Goal: Find specific page/section: Find specific page/section

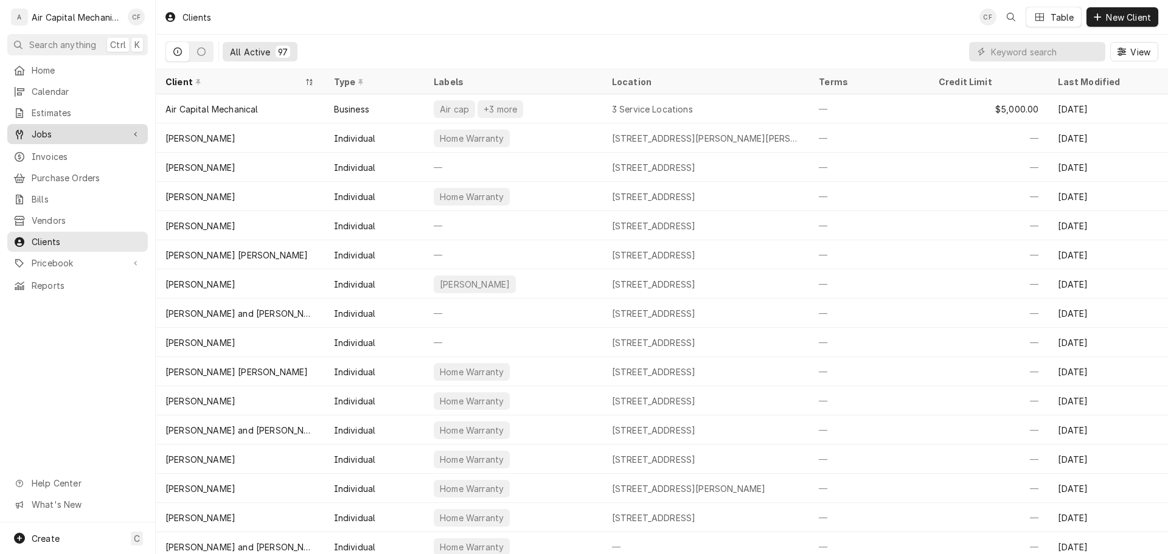
click at [80, 136] on div "Jobs" at bounding box center [78, 134] width 136 height 15
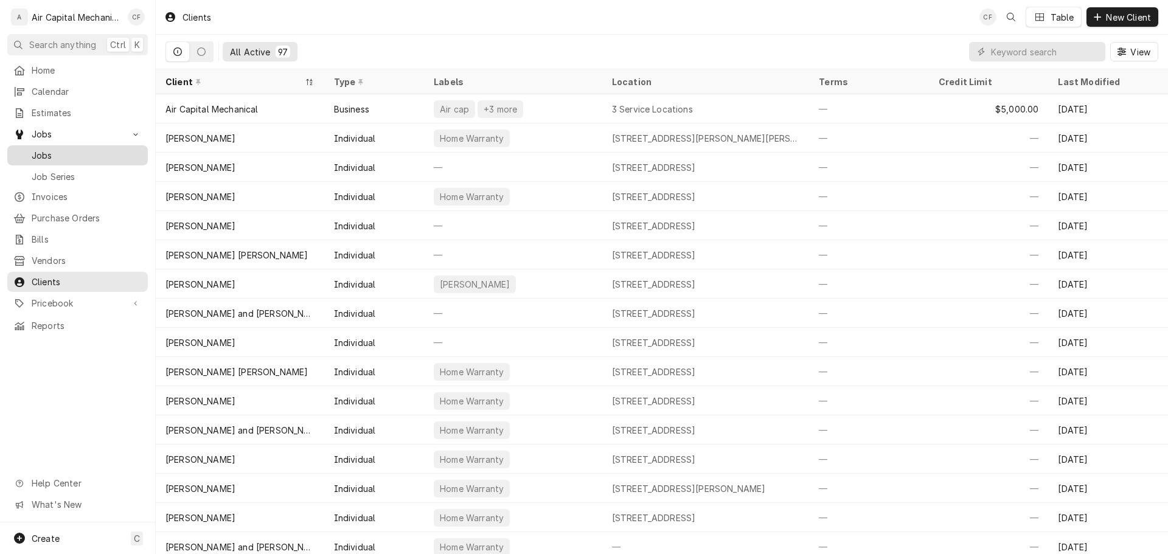
click at [91, 151] on span "Jobs" at bounding box center [87, 155] width 110 height 13
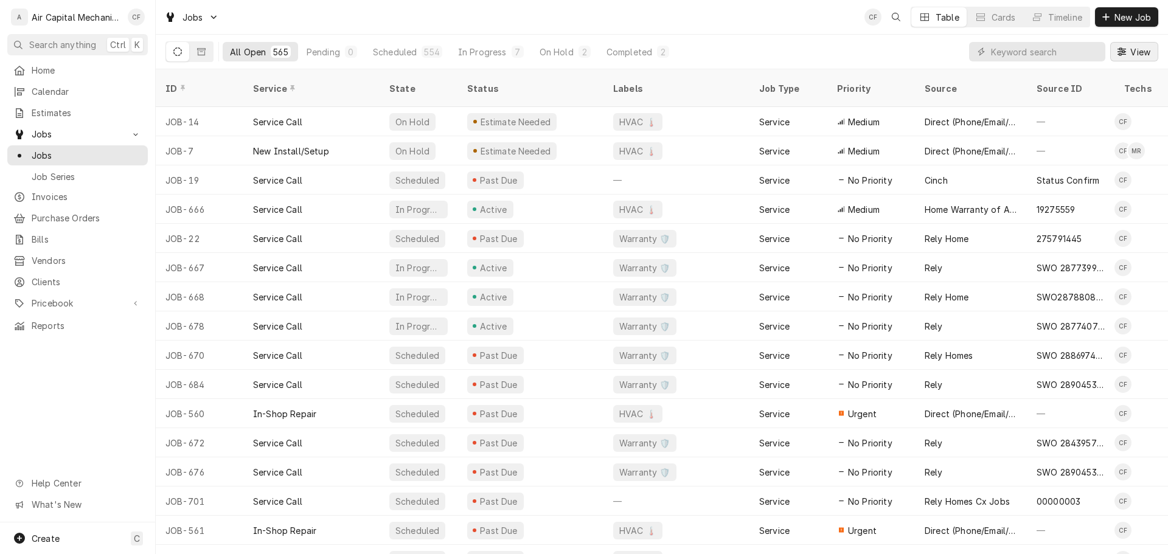
click at [1152, 58] on button "View" at bounding box center [1134, 51] width 48 height 19
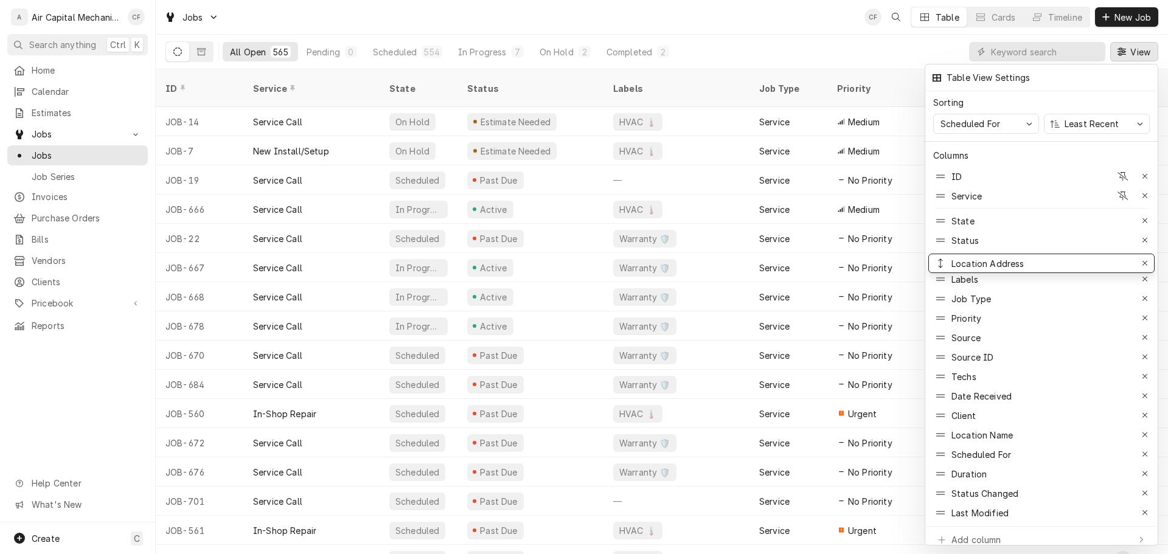
drag, startPoint x: 945, startPoint y: 430, endPoint x: 942, endPoint y: 258, distance: 171.6
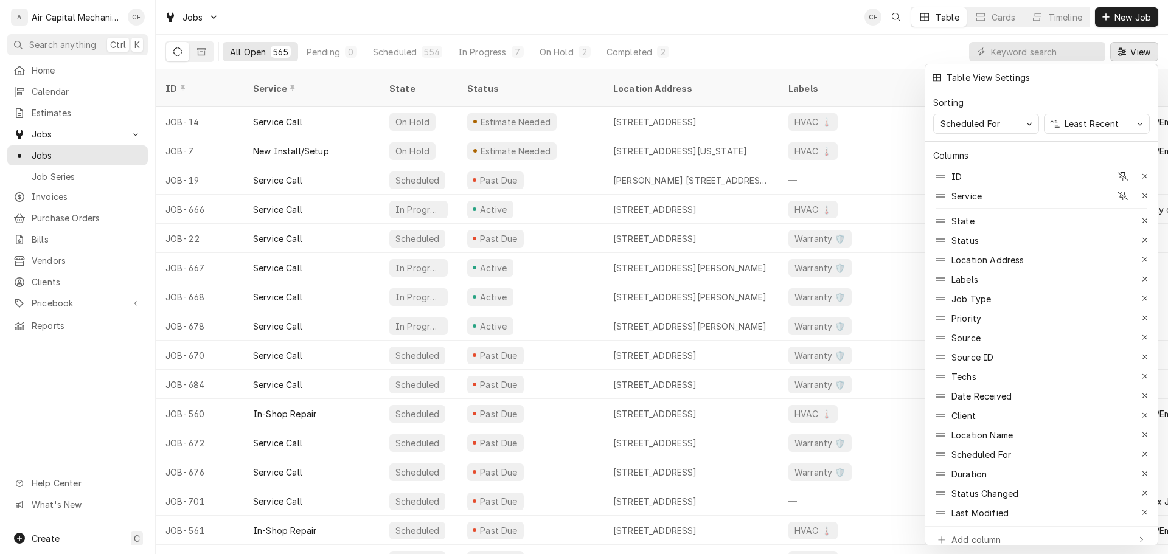
click at [759, 6] on div at bounding box center [584, 277] width 1168 height 554
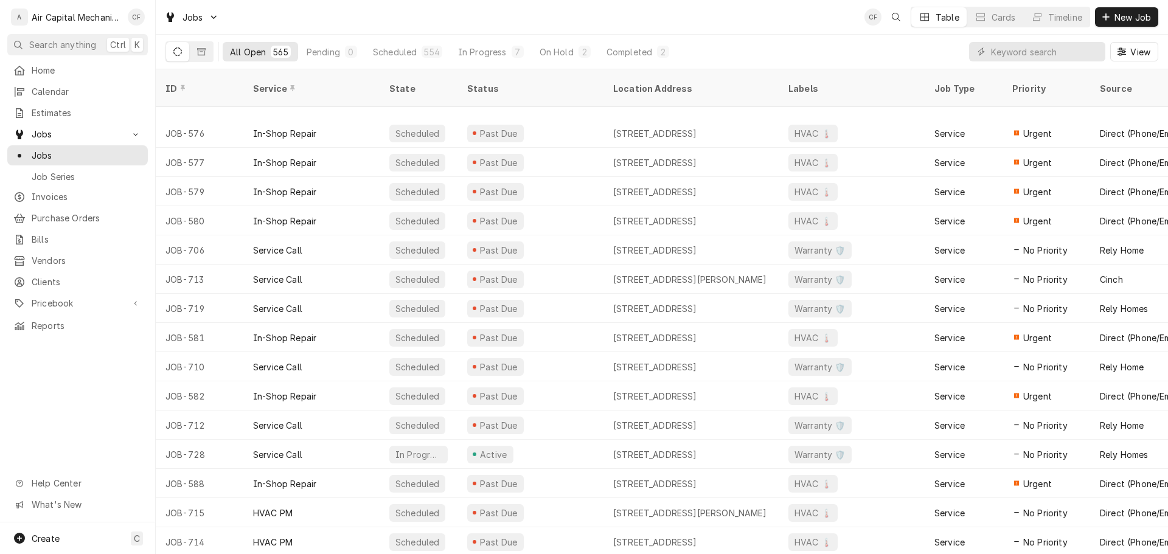
scroll to position [1241, 0]
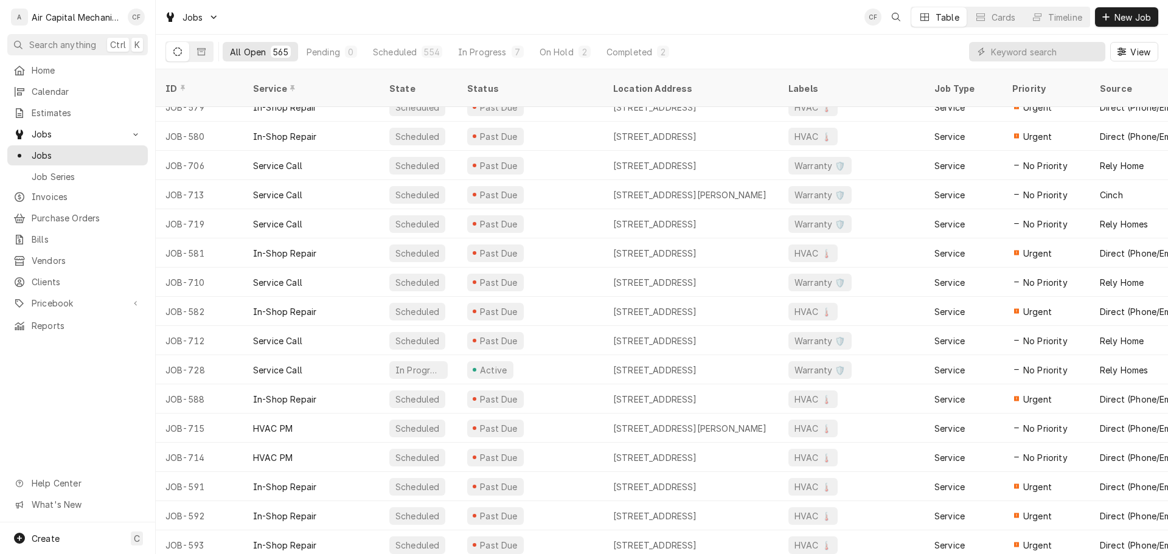
click at [994, 63] on div "View" at bounding box center [1063, 52] width 189 height 34
click at [1003, 56] on input "Dynamic Content Wrapper" at bounding box center [1045, 51] width 108 height 19
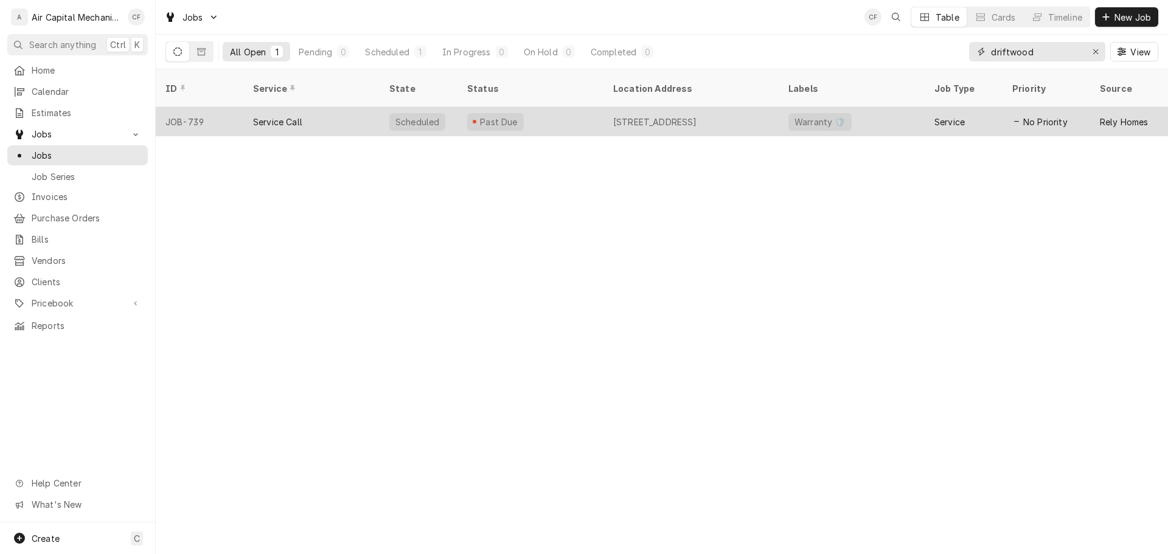
type input "driftwood"
click at [707, 118] on div "6002 Driftwood Ct, Wichita, KS 67205" at bounding box center [691, 121] width 175 height 29
